Goal: Find specific page/section: Find specific page/section

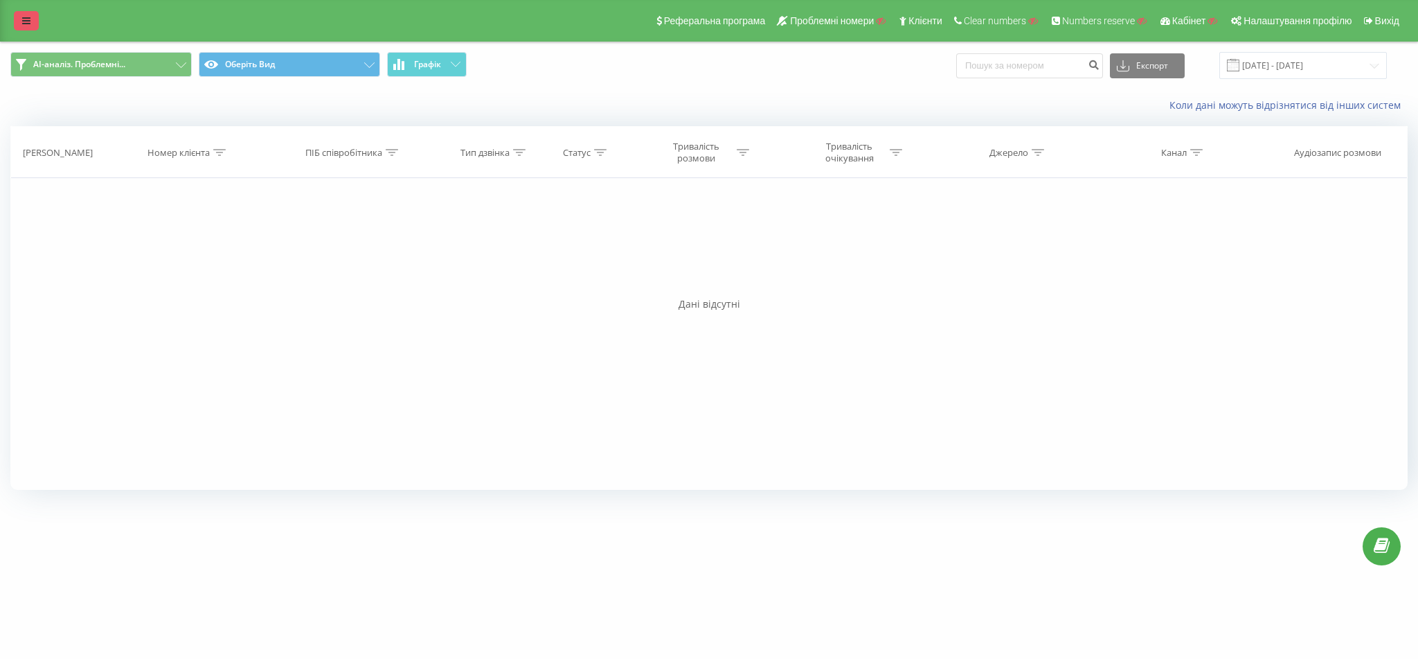
click at [31, 18] on link at bounding box center [26, 20] width 25 height 19
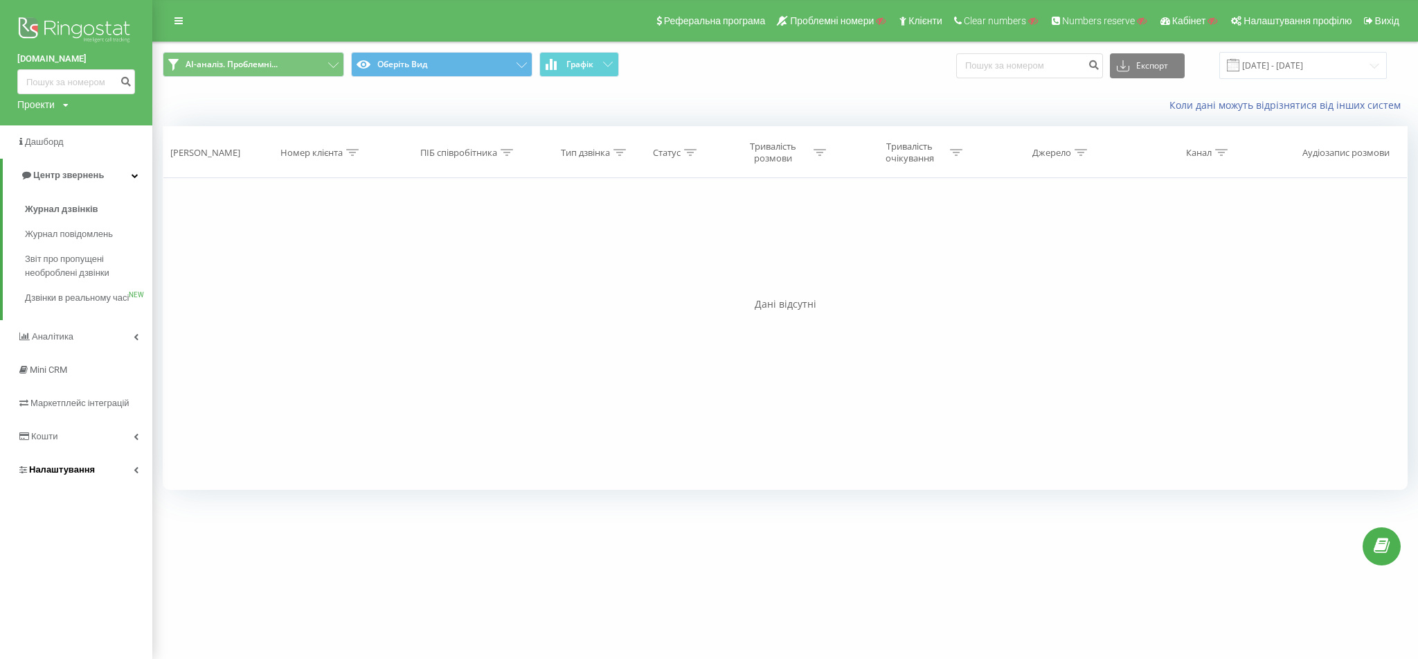
click at [62, 474] on span "Налаштування" at bounding box center [62, 469] width 66 height 10
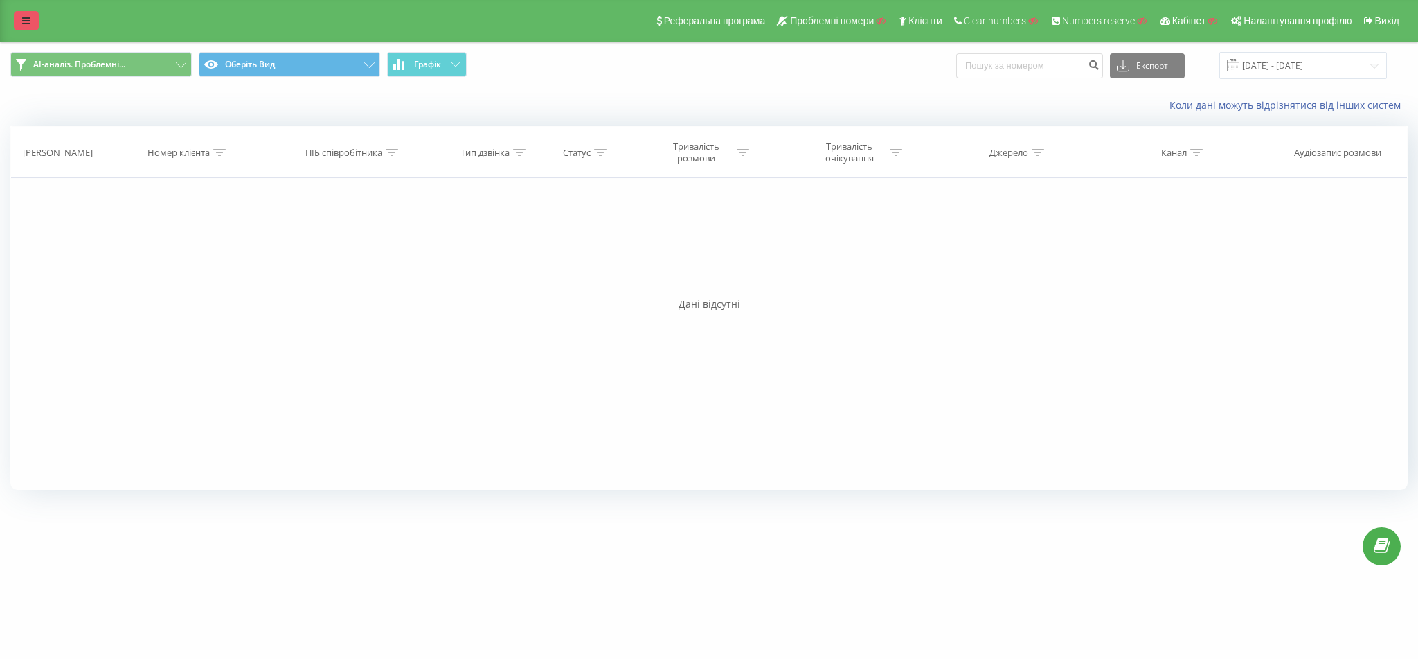
click at [30, 21] on icon at bounding box center [26, 21] width 8 height 10
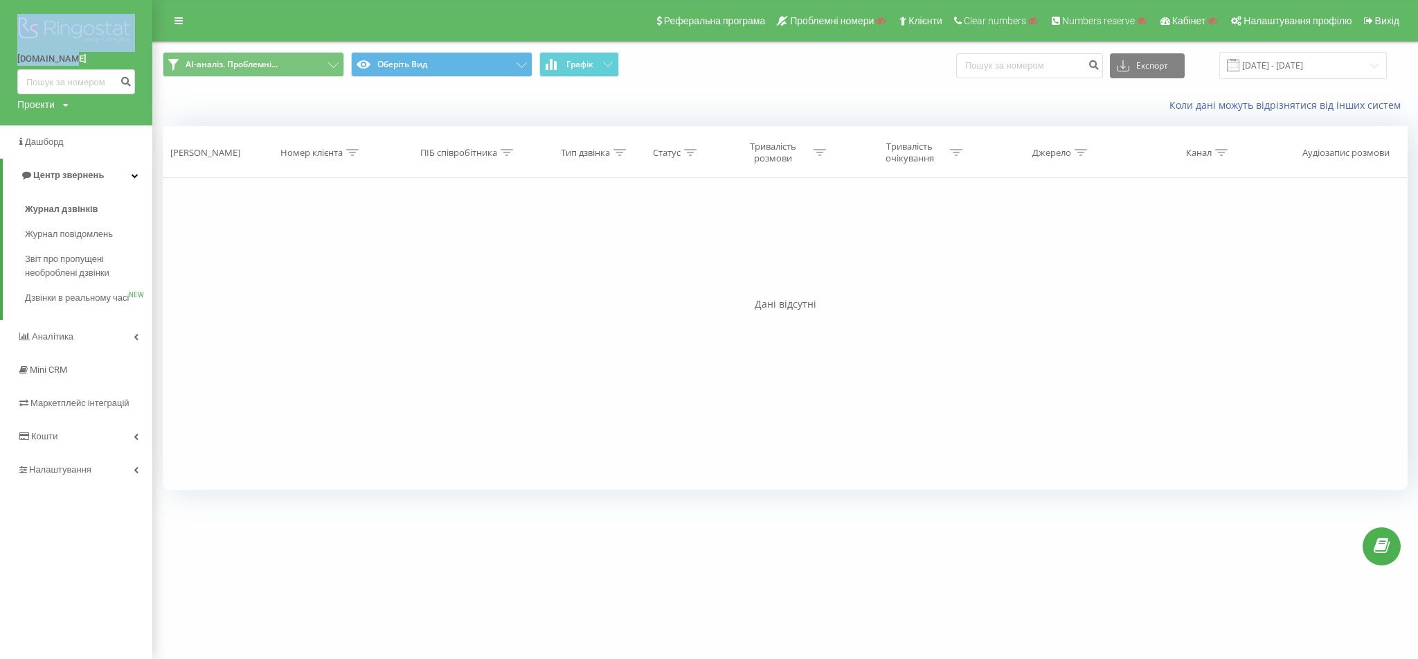
drag, startPoint x: 0, startPoint y: 51, endPoint x: 107, endPoint y: 58, distance: 107.6
click at [107, 58] on div "[DOMAIN_NAME] Проекти Пошук" at bounding box center [76, 62] width 152 height 125
click at [0, 71] on div "[DOMAIN_NAME] Проекти Пошук" at bounding box center [76, 62] width 152 height 125
drag, startPoint x: 6, startPoint y: 62, endPoint x: 116, endPoint y: 62, distance: 110.1
click at [116, 62] on div "[DOMAIN_NAME] Проекти Пошук" at bounding box center [76, 62] width 152 height 125
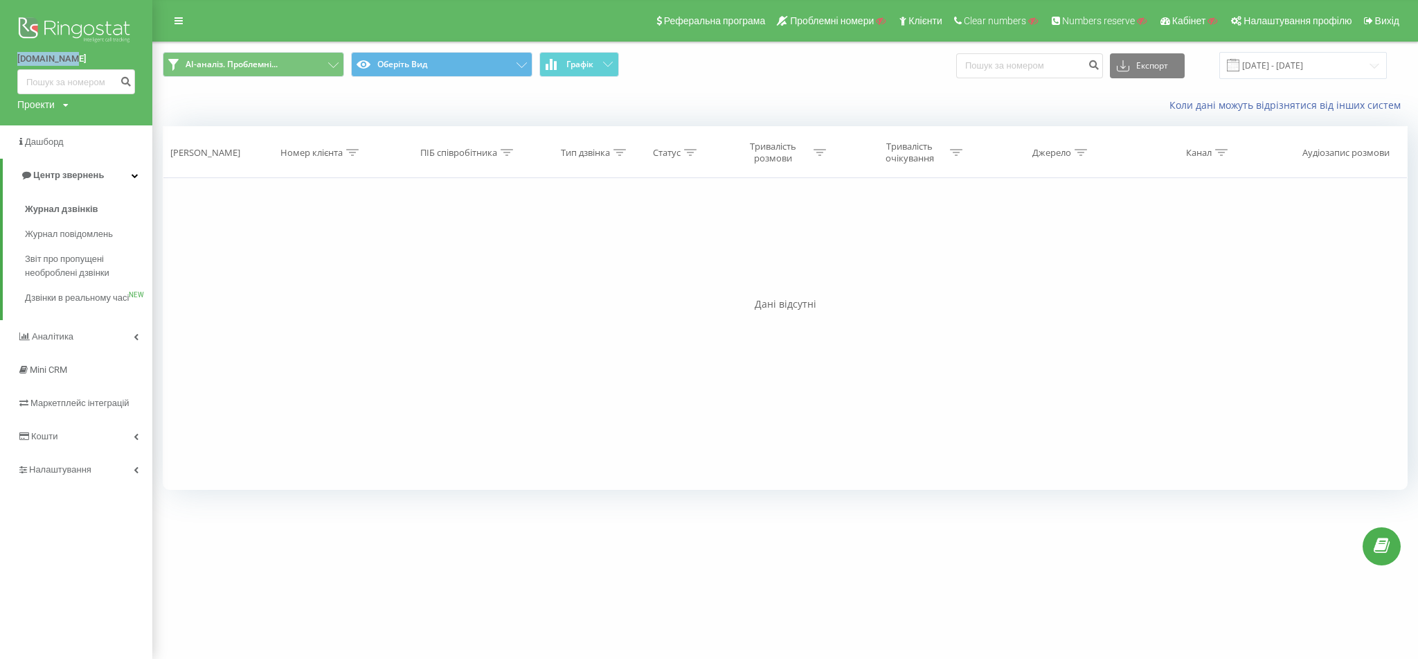
copy link "[DOMAIN_NAME]"
click at [79, 474] on link "Налаштування" at bounding box center [76, 469] width 152 height 33
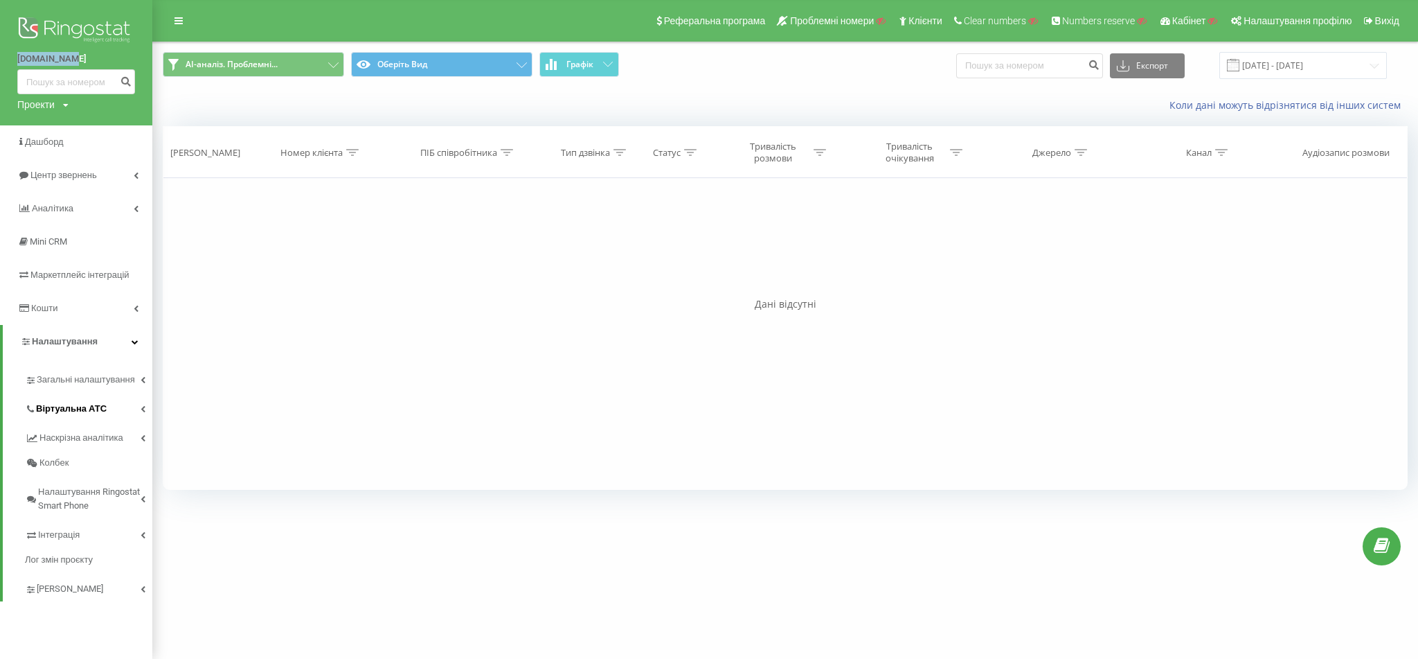
click at [100, 413] on span "Віртуальна АТС" at bounding box center [71, 409] width 71 height 14
